Goal: Task Accomplishment & Management: Manage account settings

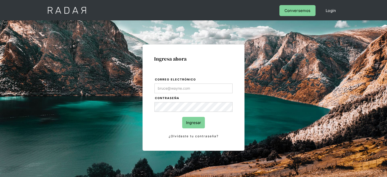
type input "[PERSON_NAME][EMAIL_ADDRESS][PERSON_NAME][DOMAIN_NAME]"
click at [83, 135] on div "Ingresa ahora Correo electrónico nilton.bautista@monnetpayments.com Contraseña …" at bounding box center [193, 115] width 239 height 158
click at [196, 121] on input "Ingresar" at bounding box center [193, 122] width 23 height 11
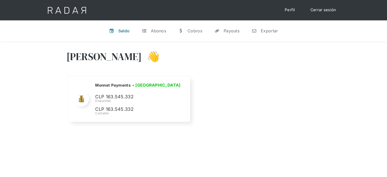
click at [317, 11] on link "Cerrar sesión" at bounding box center [323, 10] width 36 height 10
